Goal: Task Accomplishment & Management: Manage account settings

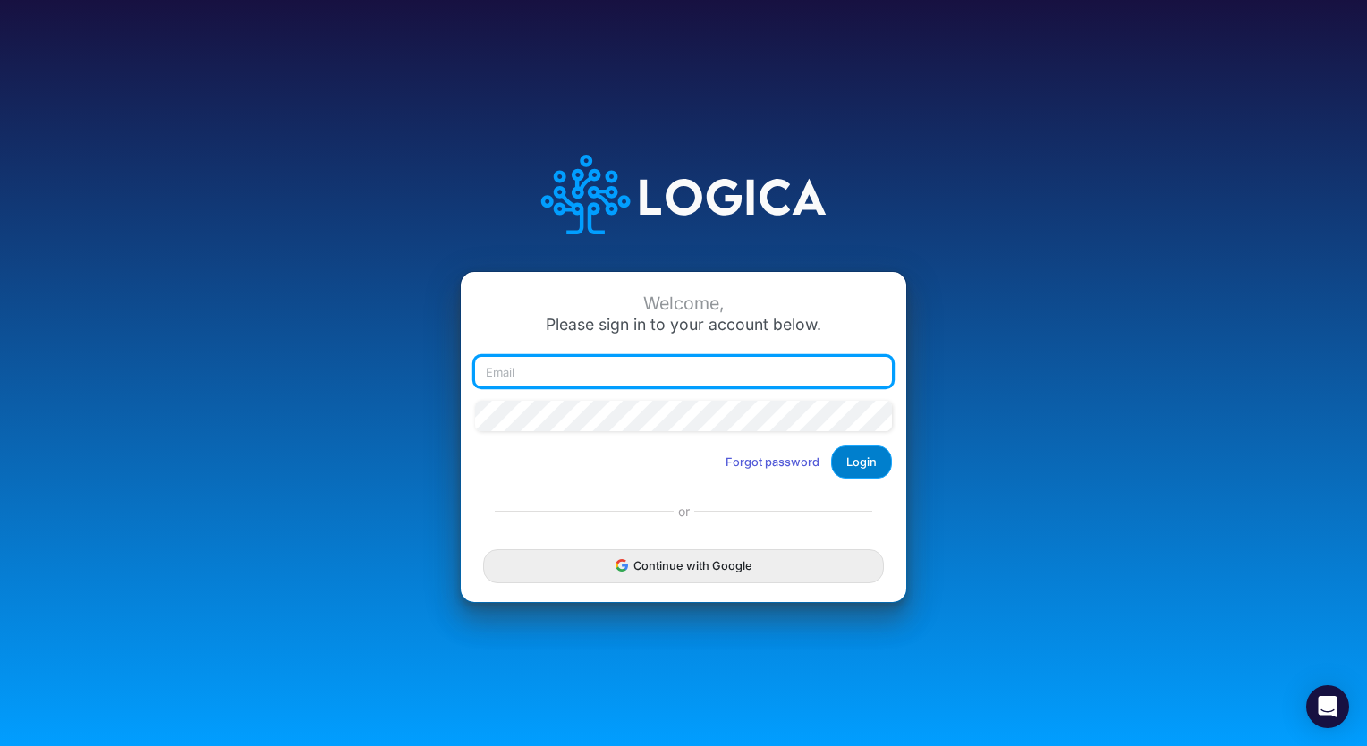
type input "[PERSON_NAME][EMAIL_ADDRESS][PERSON_NAME][DOMAIN_NAME]"
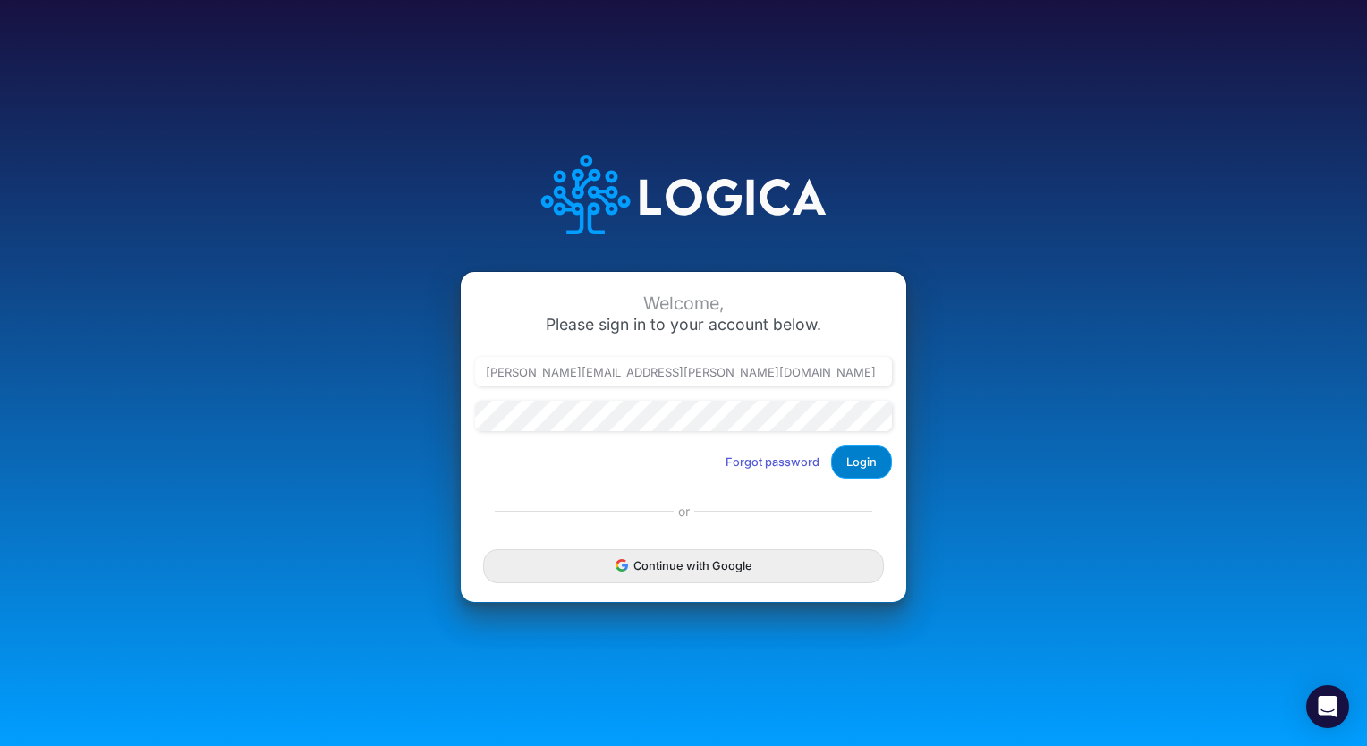
click at [863, 456] on button "Login" at bounding box center [861, 461] width 61 height 33
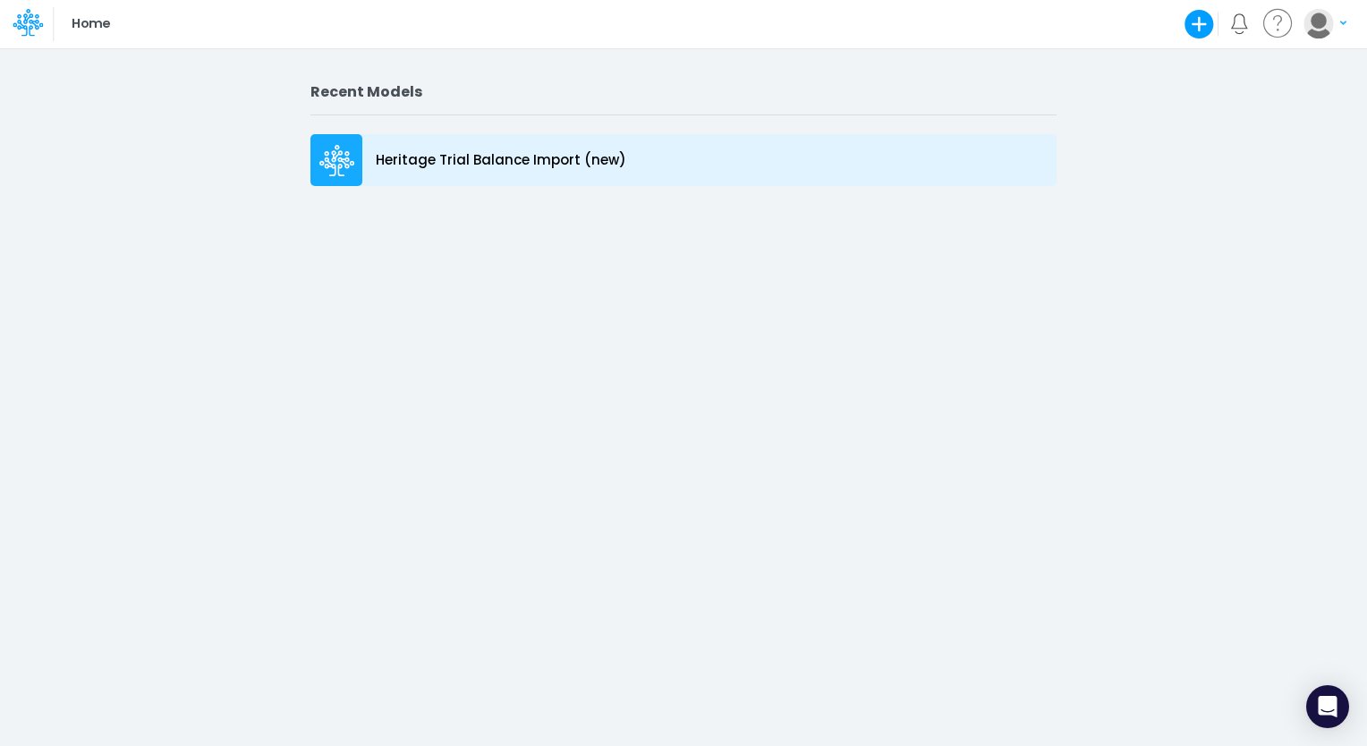
click at [508, 164] on p "Heritage Trial Balance Import (new)" at bounding box center [501, 160] width 250 height 21
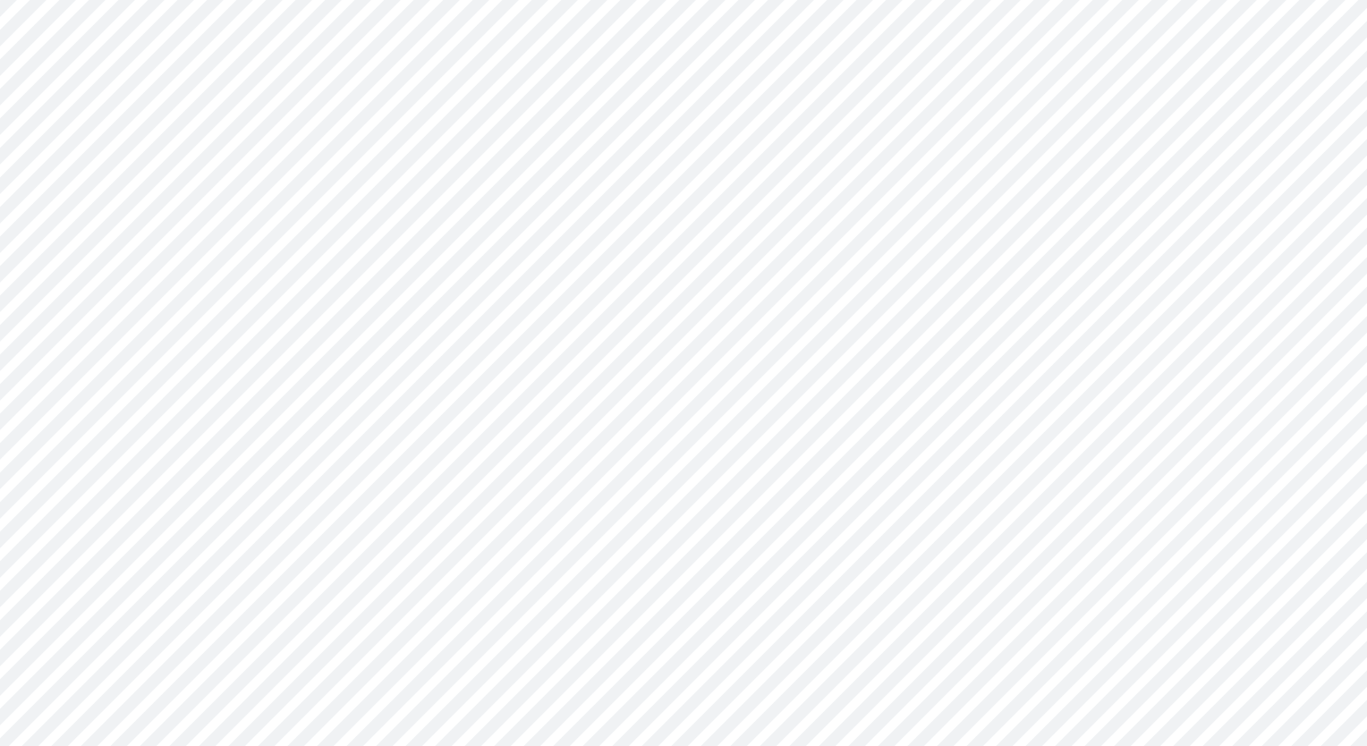
type input "0"
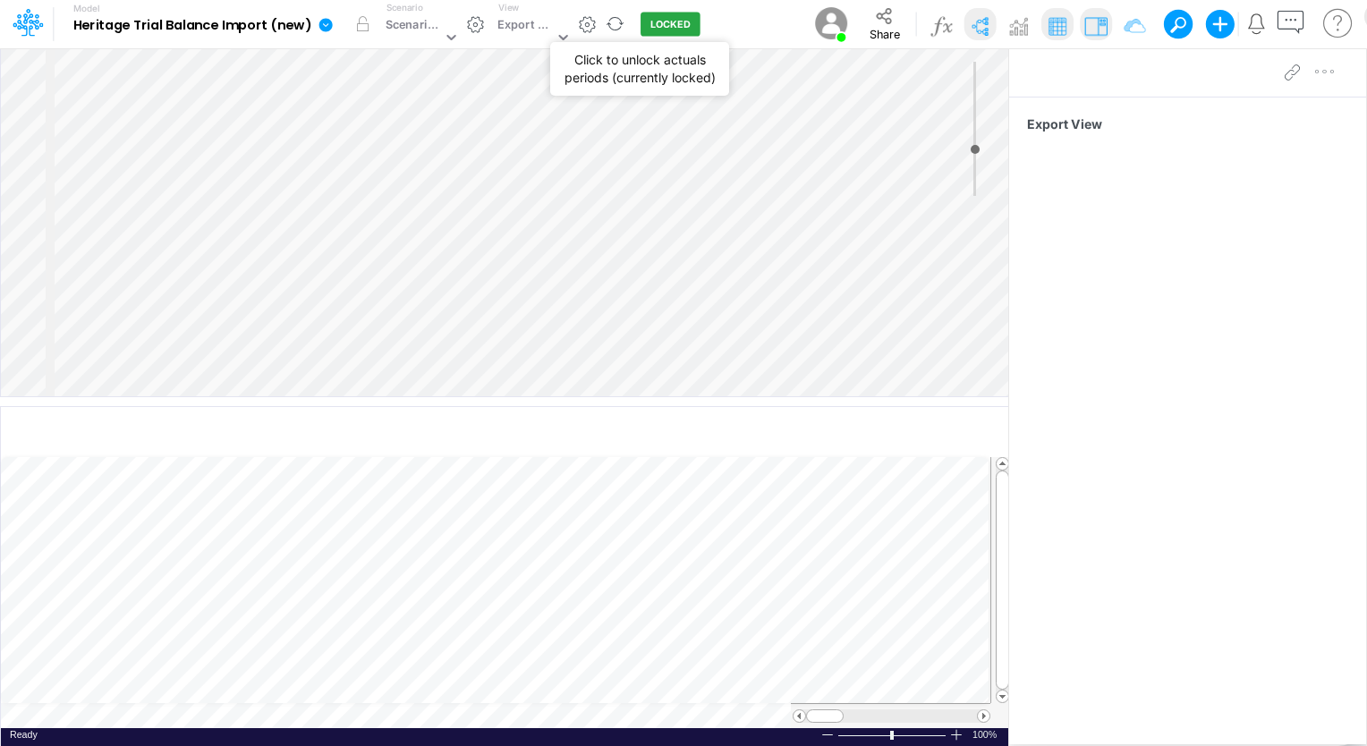
click at [671, 23] on button "LOCKED" at bounding box center [670, 25] width 60 height 24
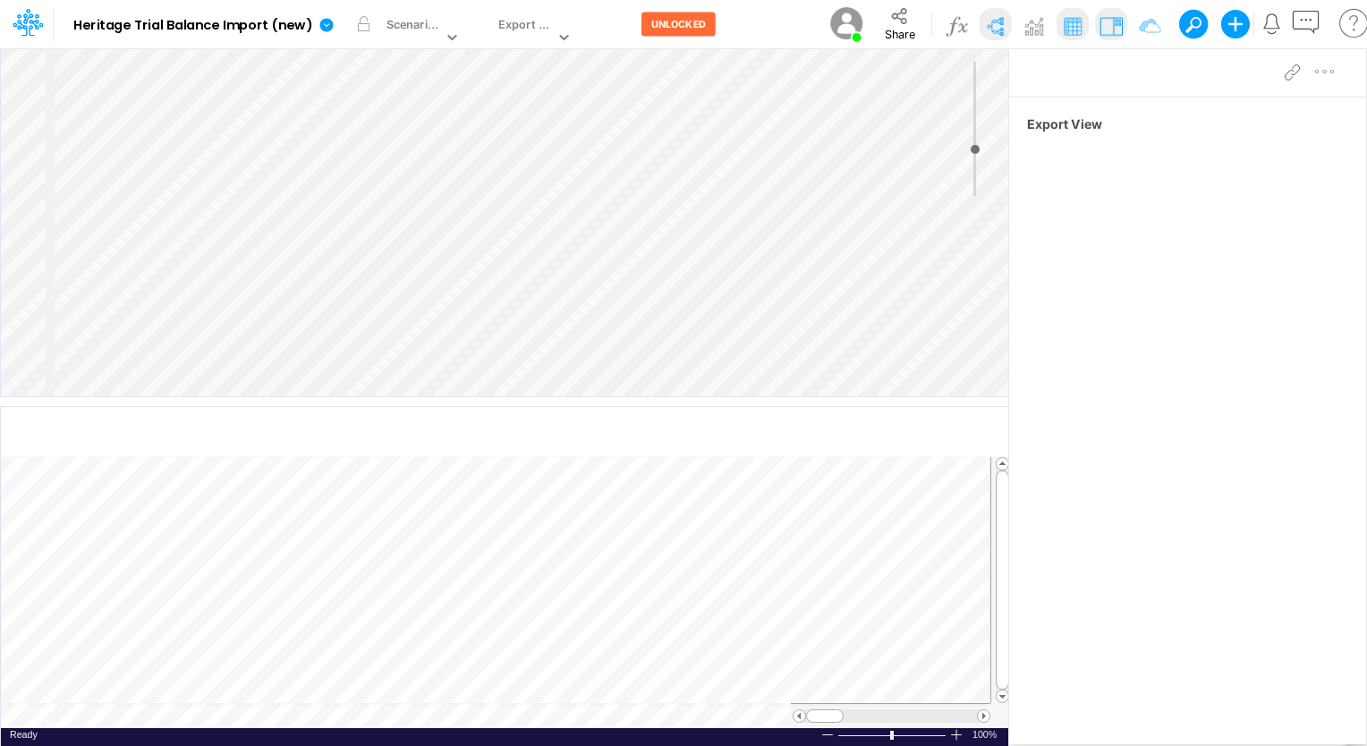
click at [834, 23] on img at bounding box center [846, 24] width 40 height 40
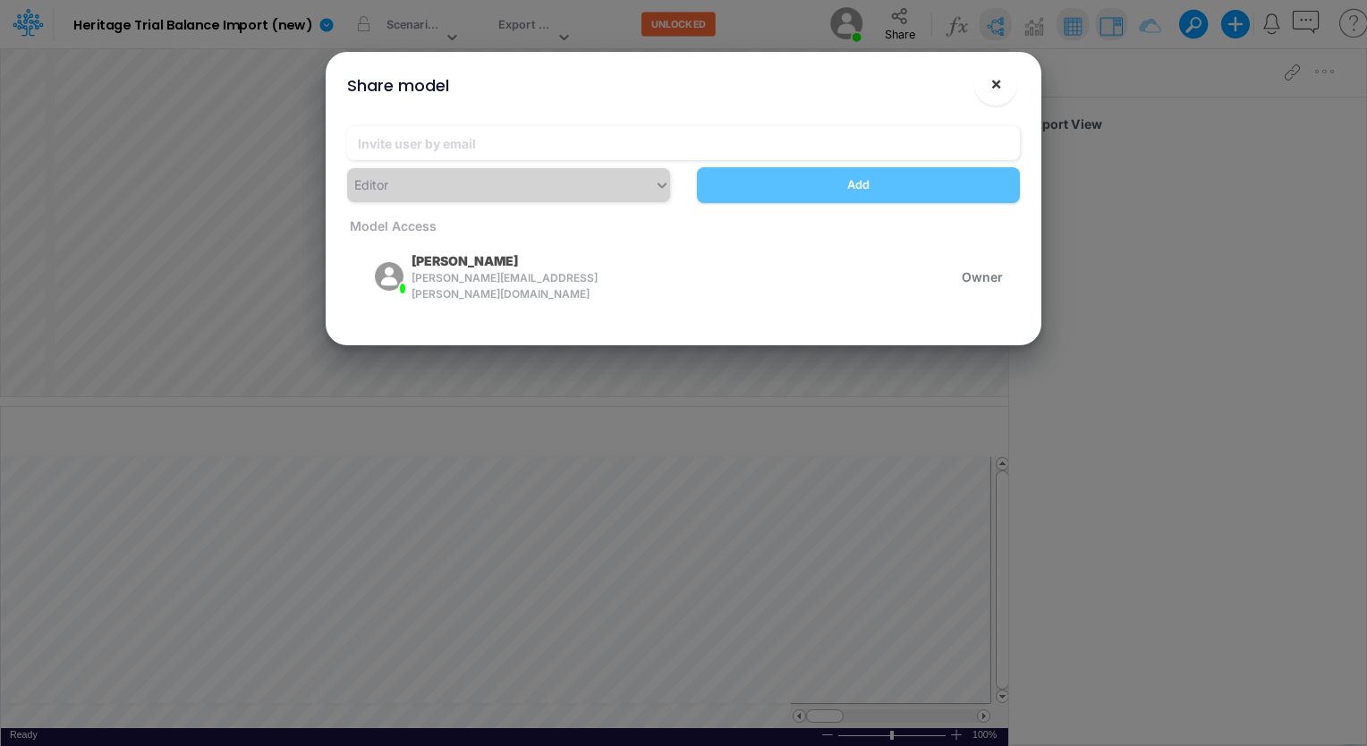
click at [997, 84] on span "×" at bounding box center [996, 82] width 12 height 21
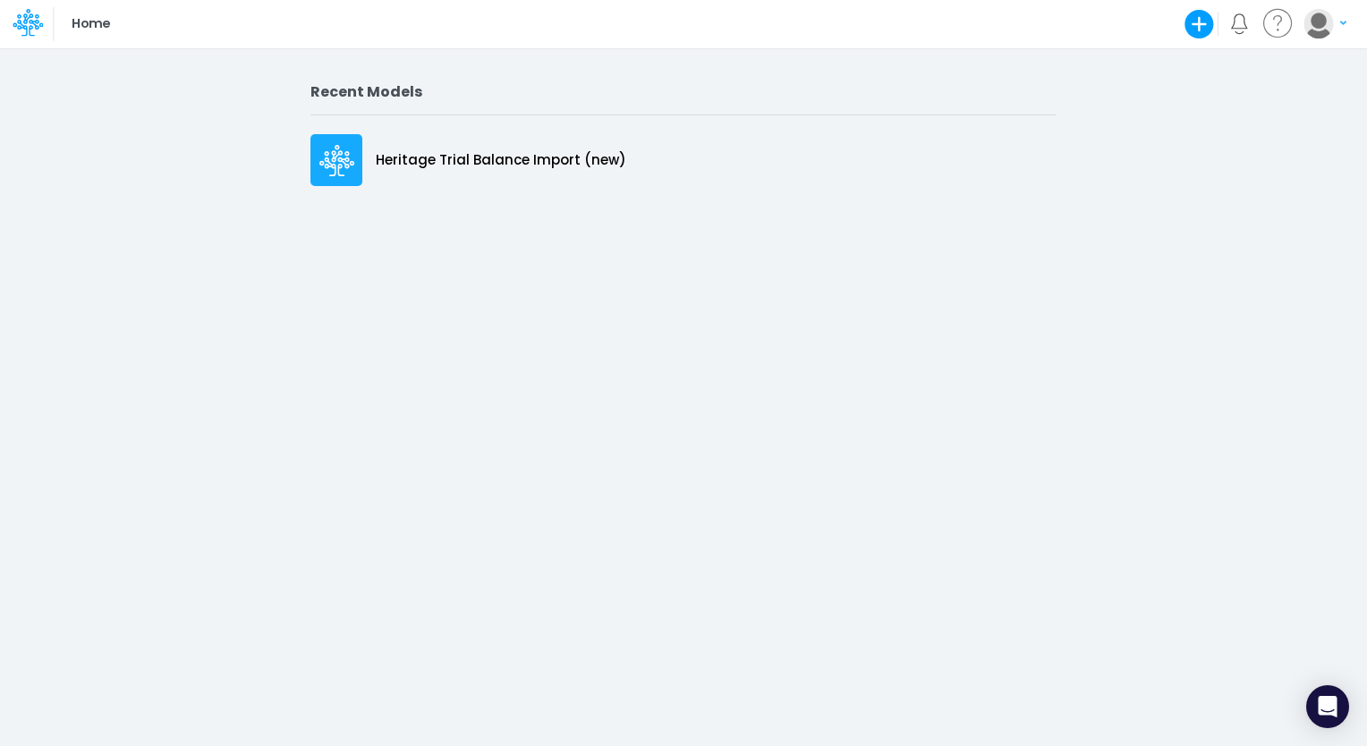
drag, startPoint x: 419, startPoint y: 161, endPoint x: 1198, endPoint y: 112, distance: 780.6
click at [1198, 112] on div "Recent Models Heritage Trial Balance Import (new)" at bounding box center [683, 396] width 1367 height 699
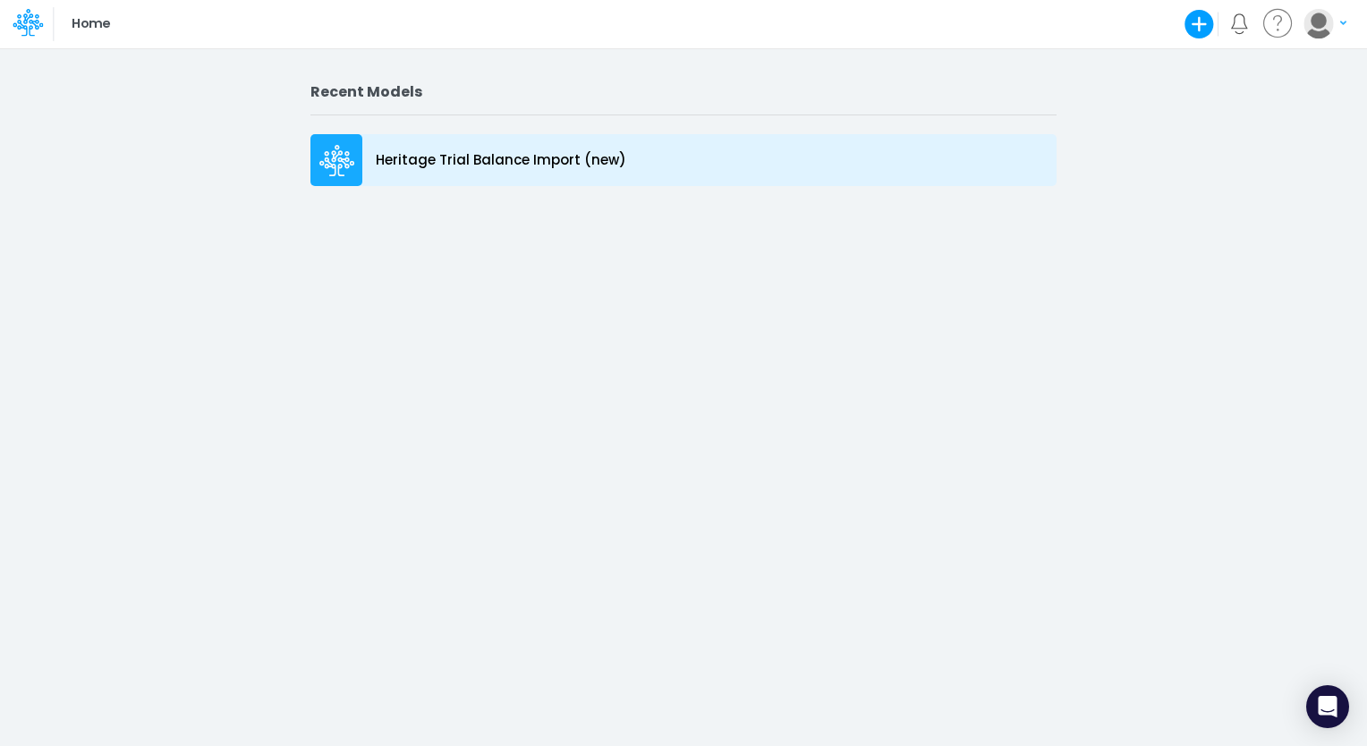
drag, startPoint x: 360, startPoint y: 156, endPoint x: 320, endPoint y: 167, distance: 41.9
click at [320, 167] on icon at bounding box center [337, 161] width 36 height 32
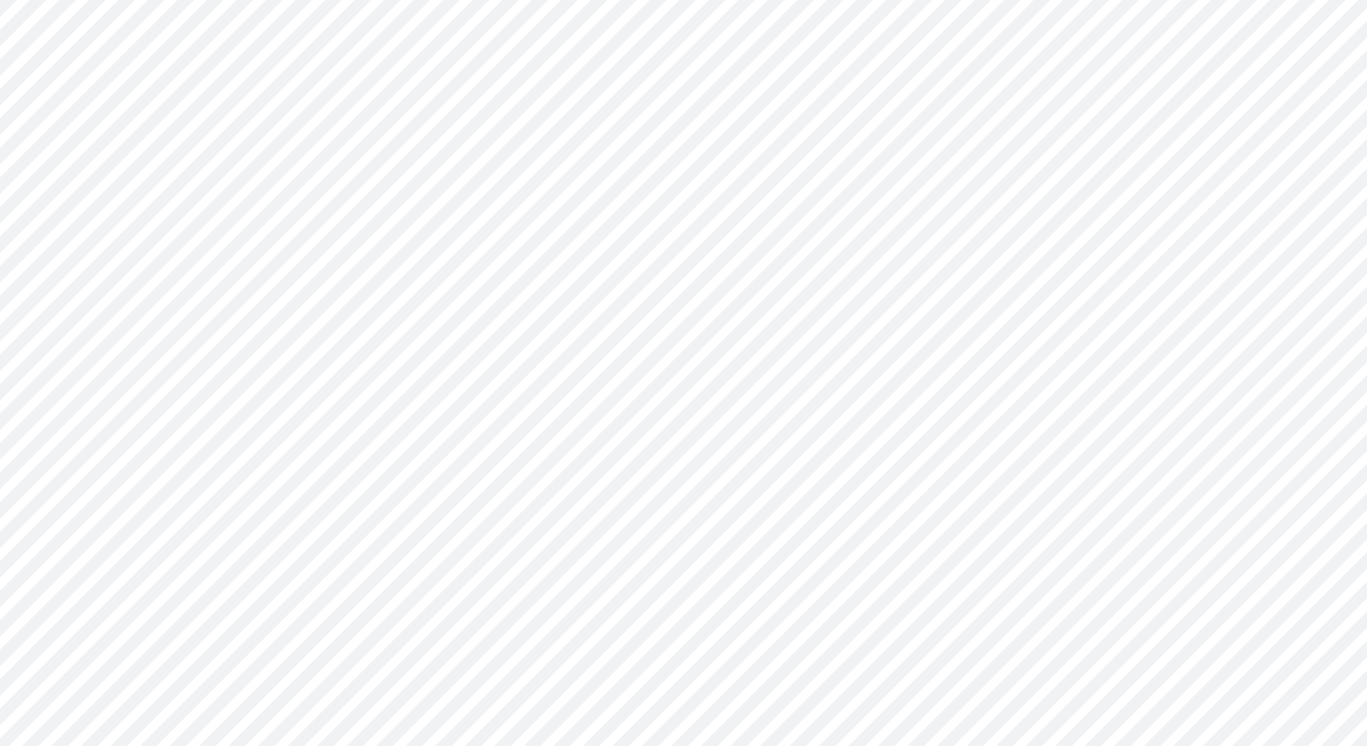
type input "0"
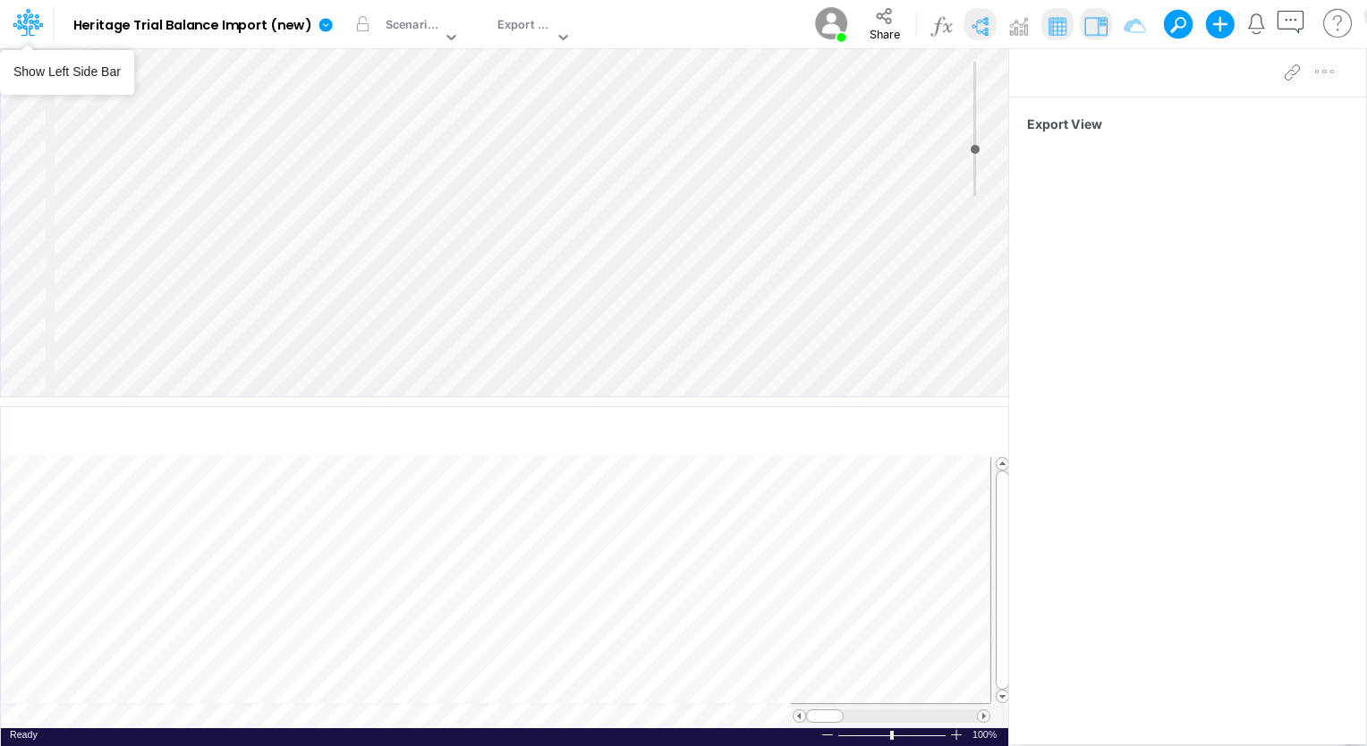
click at [30, 22] on icon at bounding box center [26, 25] width 26 height 10
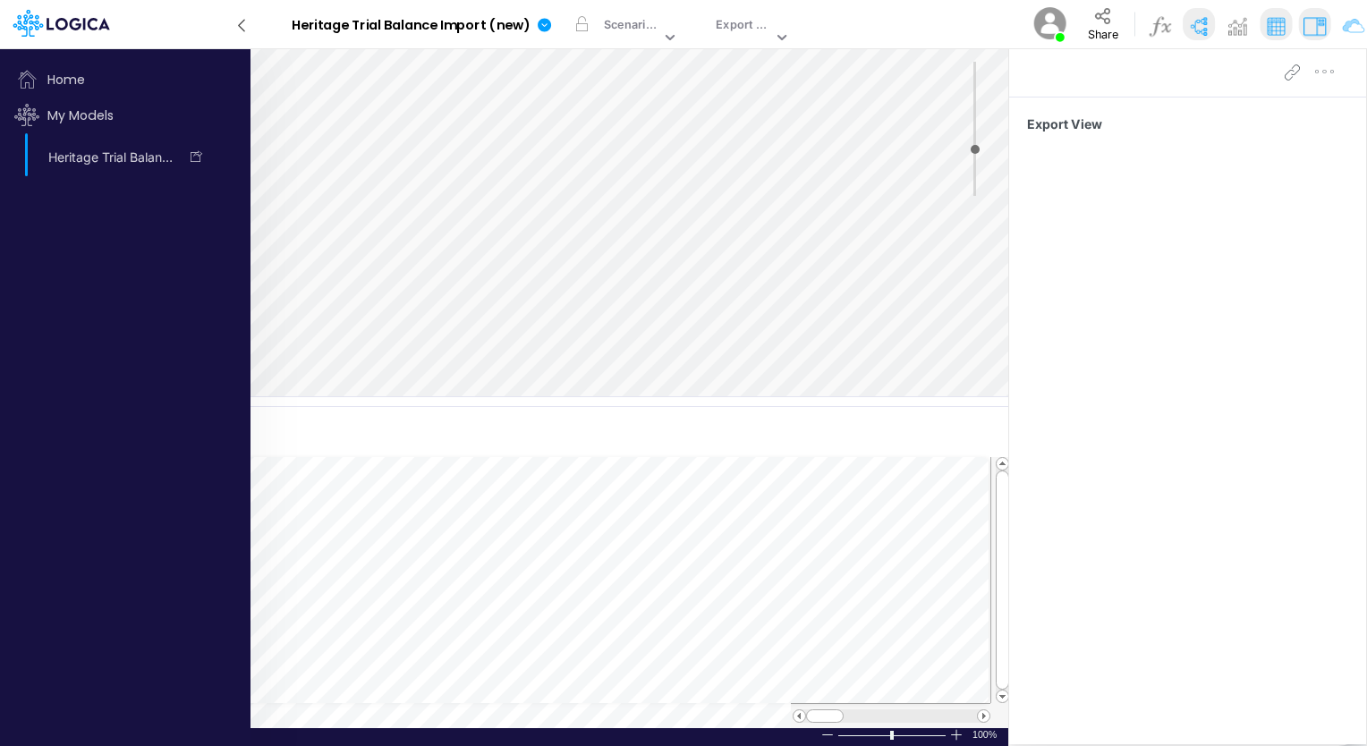
click at [26, 29] on icon at bounding box center [22, 29] width 10 height 16
click at [807, 27] on button "button" at bounding box center [805, 24] width 19 height 19
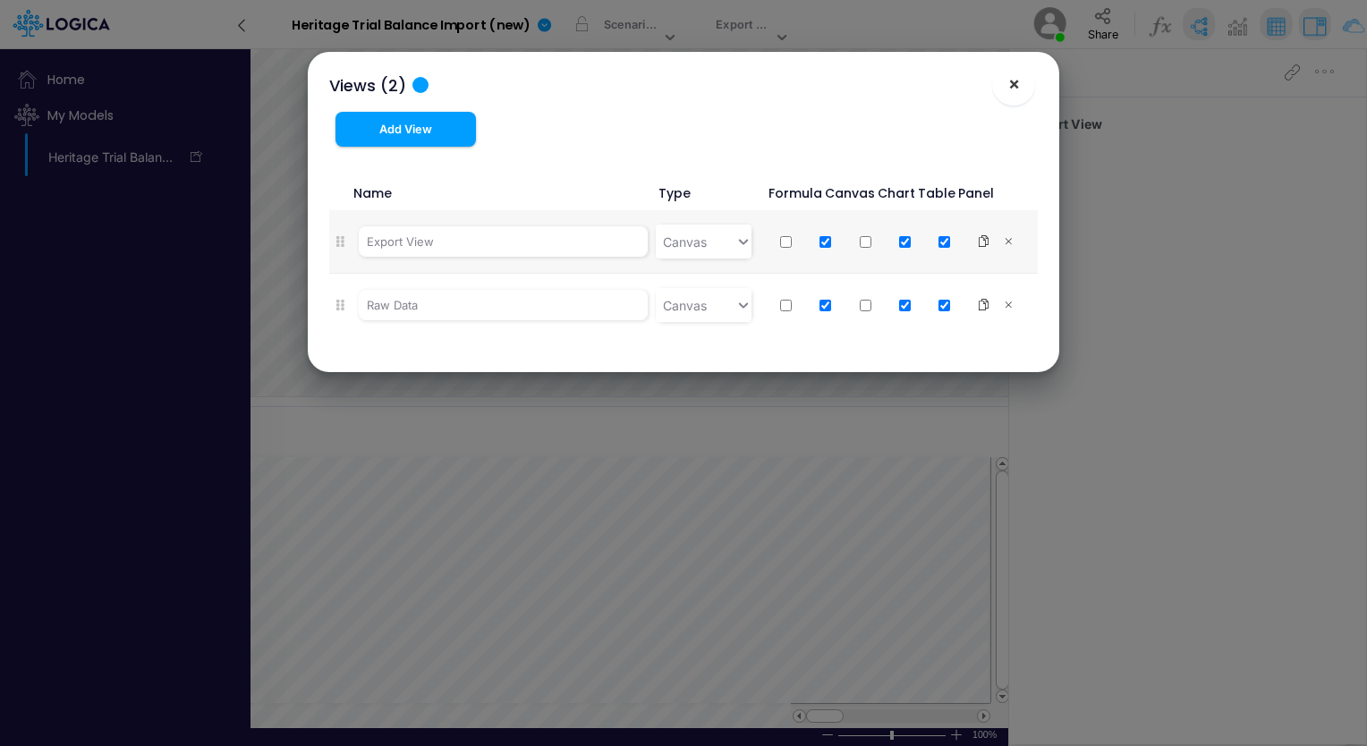
click at [1011, 86] on span "×" at bounding box center [1014, 82] width 12 height 21
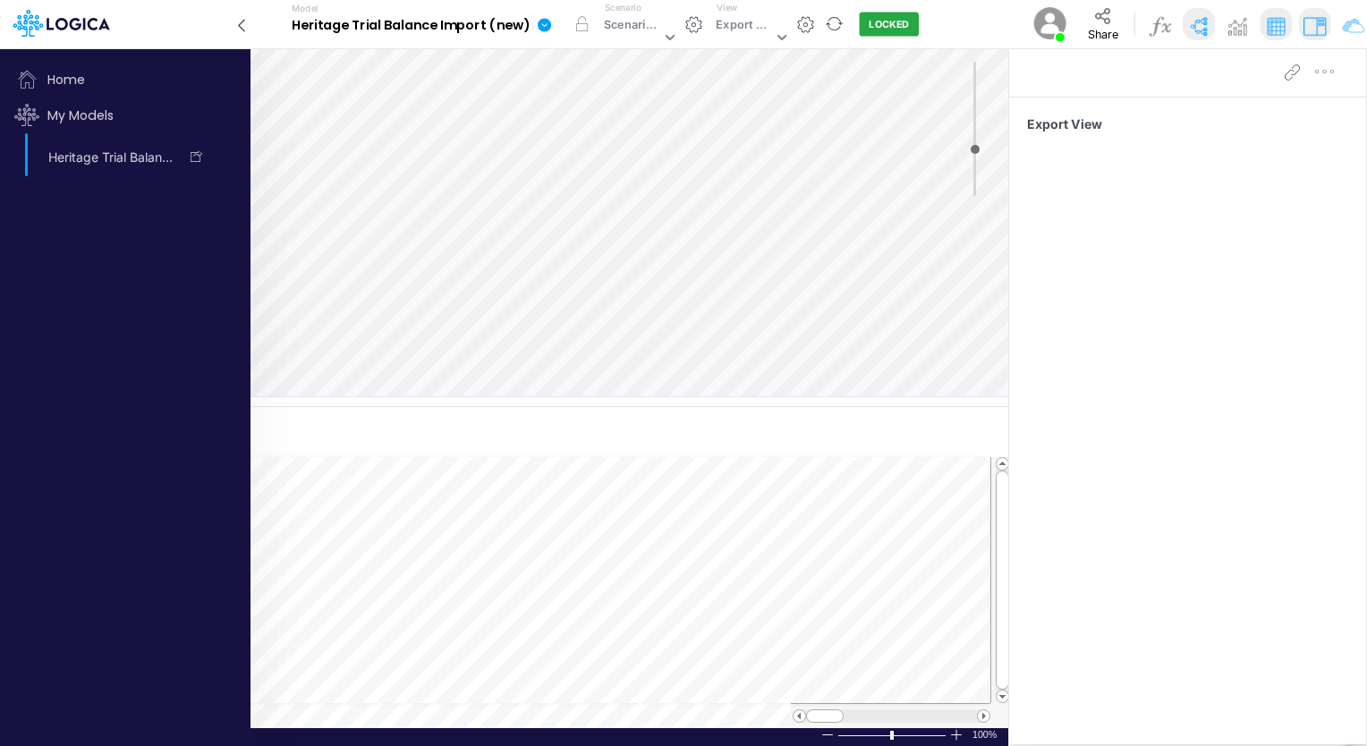
click at [540, 26] on icon at bounding box center [544, 24] width 13 height 13
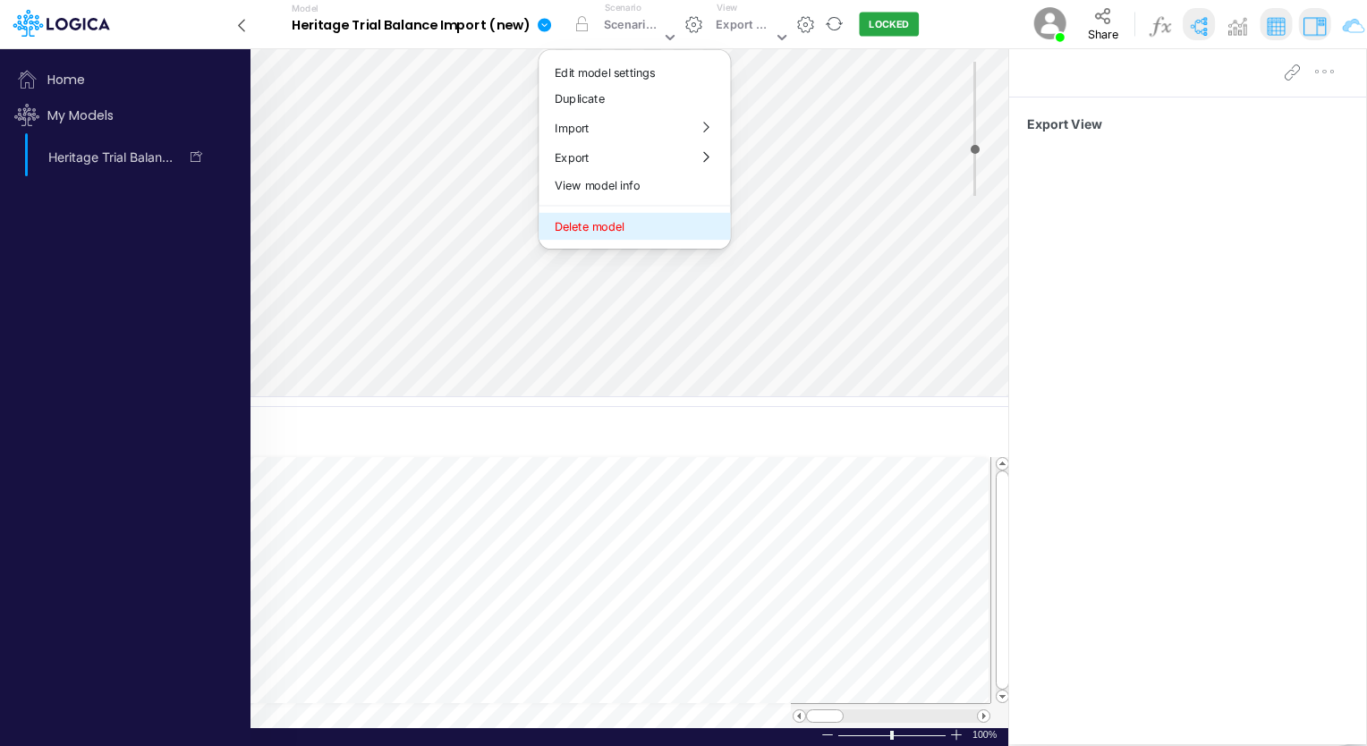
click at [597, 222] on button "Delete model" at bounding box center [633, 227] width 191 height 28
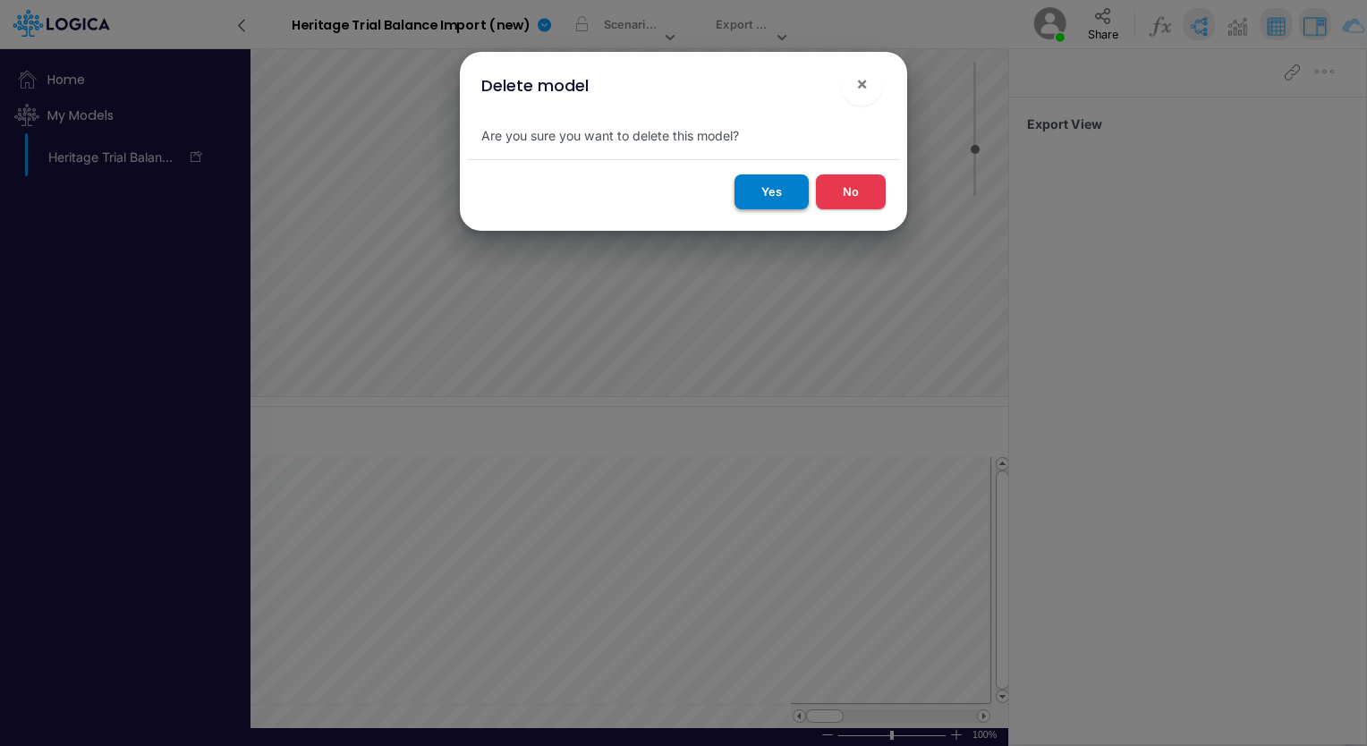
click at [778, 191] on button "Yes" at bounding box center [771, 191] width 74 height 35
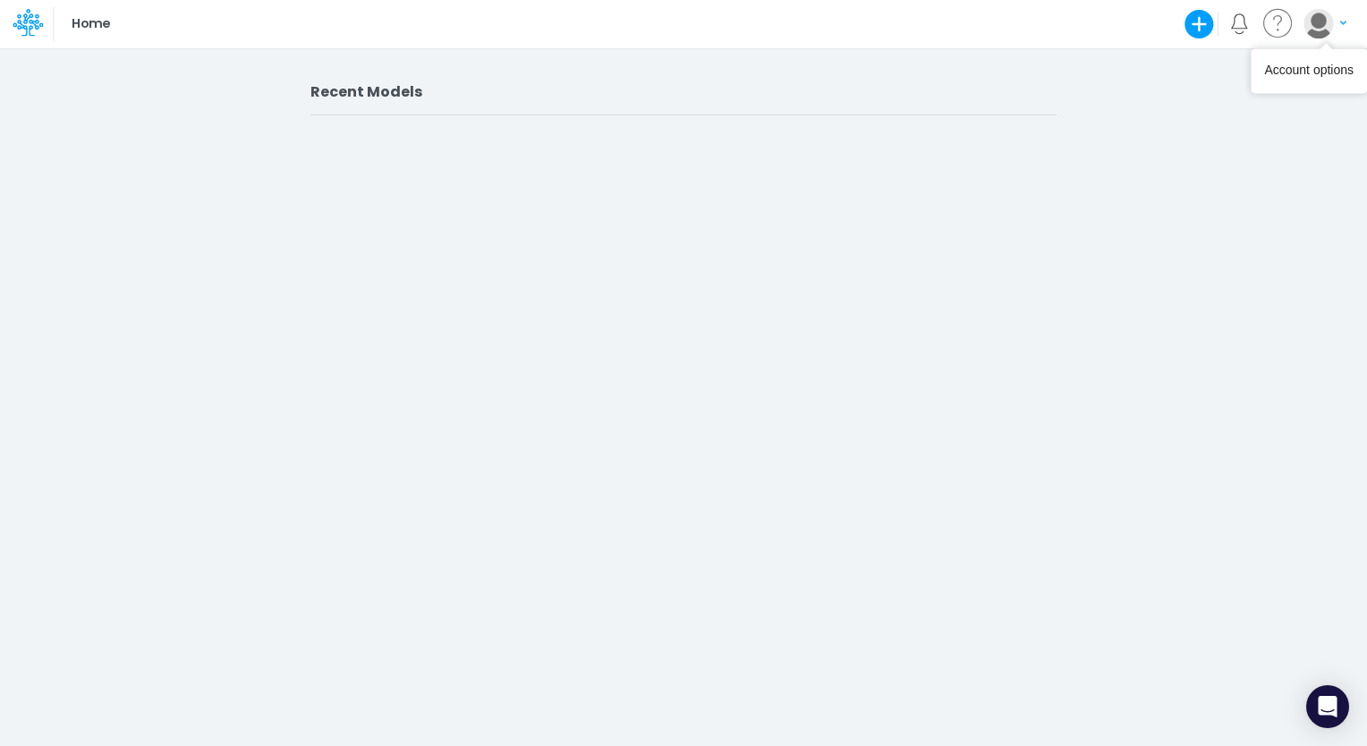
click at [1343, 21] on icon "button" at bounding box center [1343, 23] width 6 height 11
click at [1217, 69] on button "My profile settings" at bounding box center [1251, 65] width 191 height 28
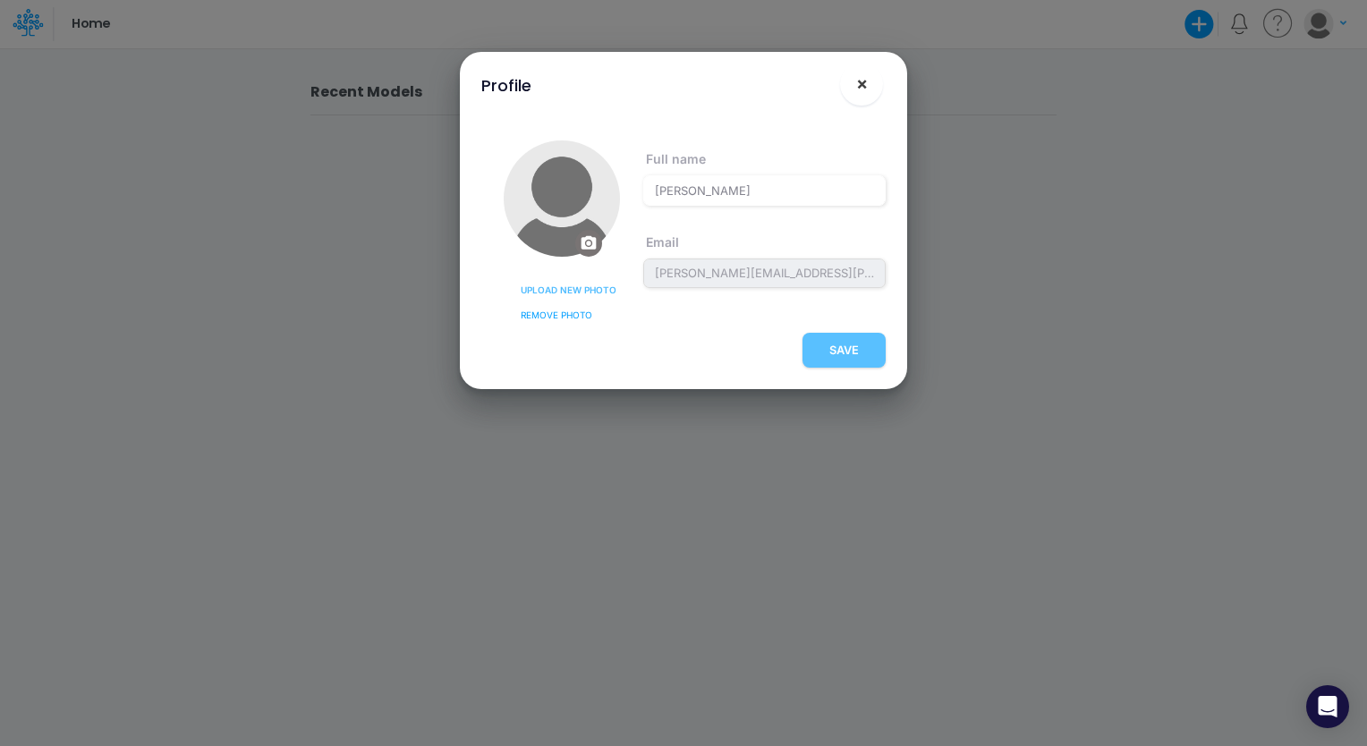
click at [861, 91] on span "×" at bounding box center [862, 82] width 12 height 21
